Goal: Information Seeking & Learning: Learn about a topic

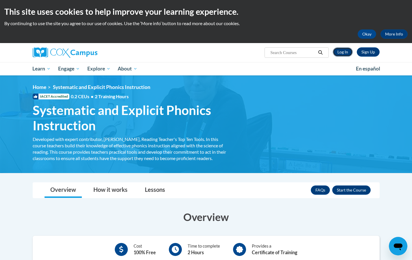
click at [345, 53] on link "Log In" at bounding box center [343, 51] width 20 height 9
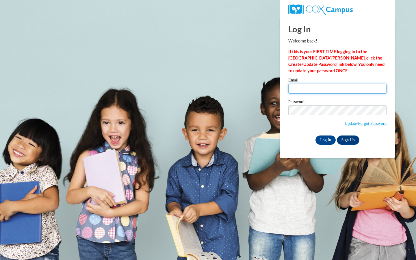
click at [304, 87] on input "Email" at bounding box center [337, 89] width 98 height 10
type input "sfemino@westfordk12.us"
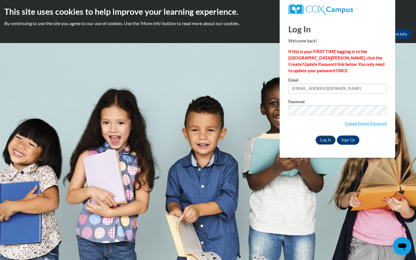
click at [330, 140] on input "Log In" at bounding box center [326, 140] width 20 height 9
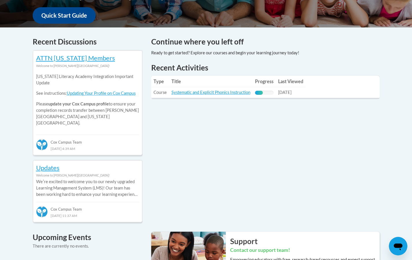
scroll to position [220, 0]
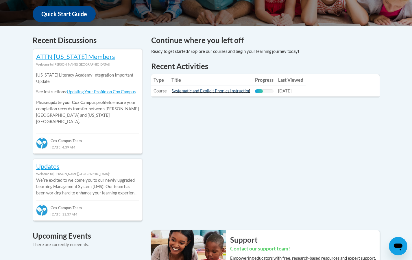
click at [215, 91] on link "Systematic and Explicit Phonics Instruction" at bounding box center [210, 90] width 79 height 5
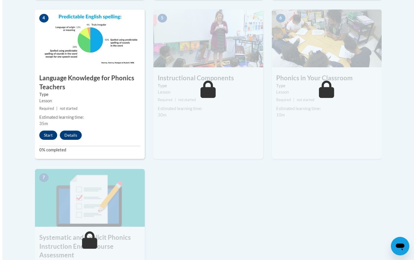
scroll to position [345, 0]
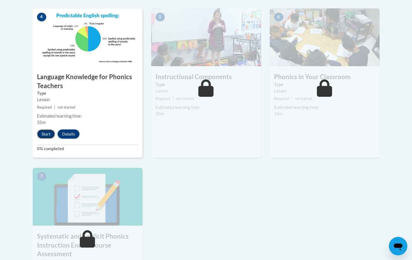
click at [45, 132] on button "Start" at bounding box center [46, 133] width 18 height 9
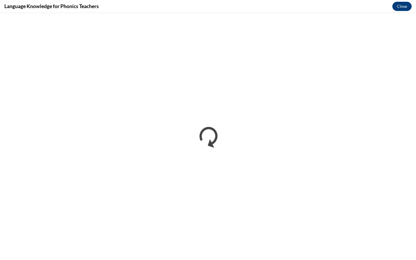
scroll to position [0, 0]
